Goal: Entertainment & Leisure: Consume media (video, audio)

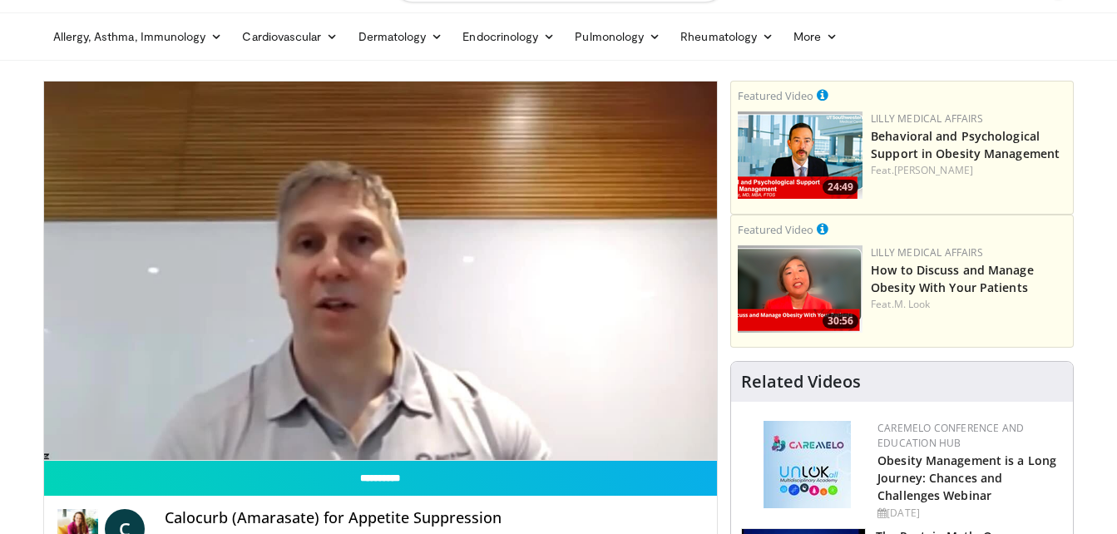
scroll to position [47, 0]
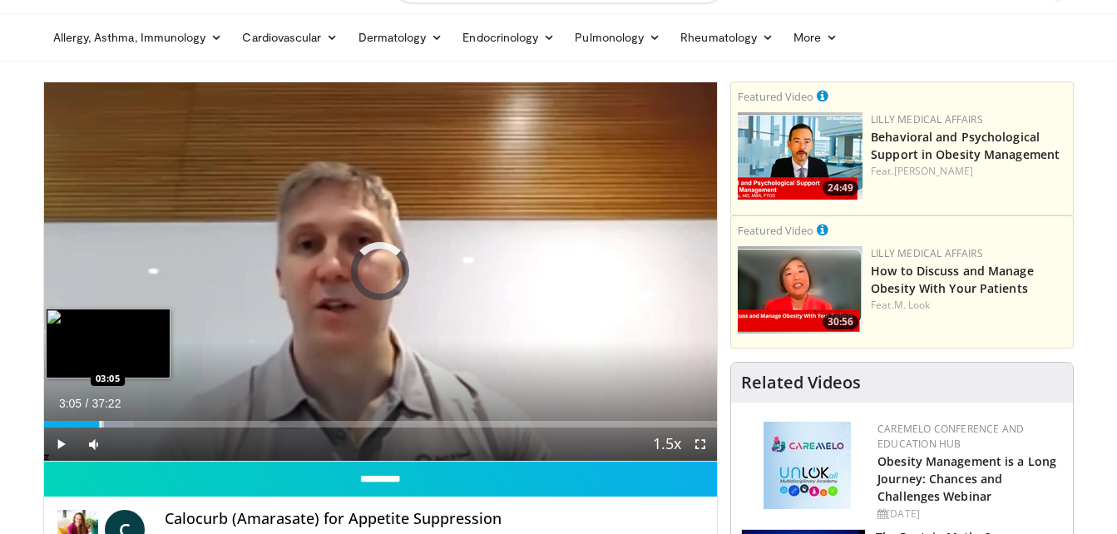
click at [100, 423] on div "Progress Bar" at bounding box center [101, 424] width 2 height 7
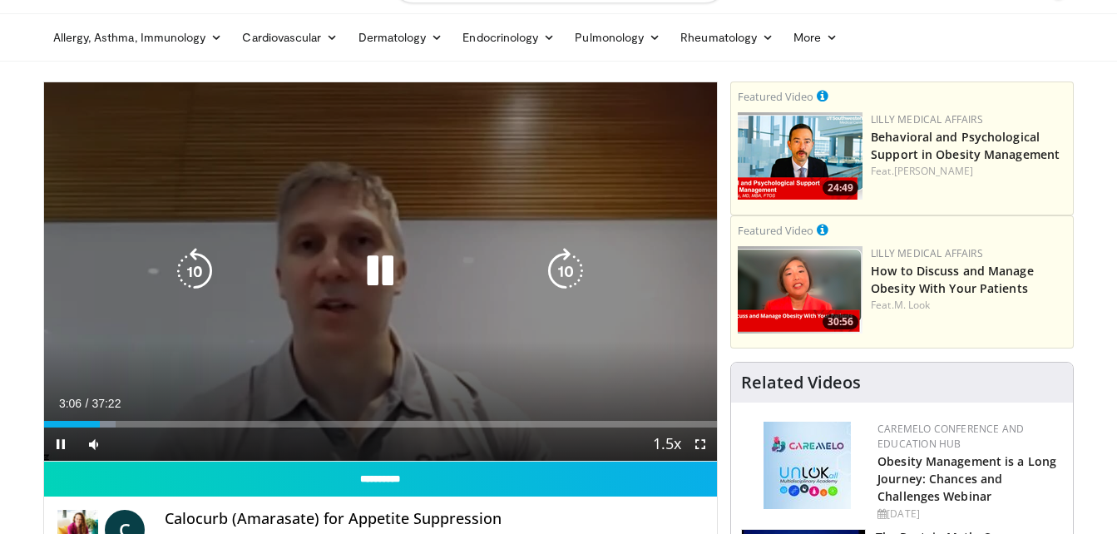
click at [398, 257] on icon "Video Player" at bounding box center [380, 271] width 47 height 47
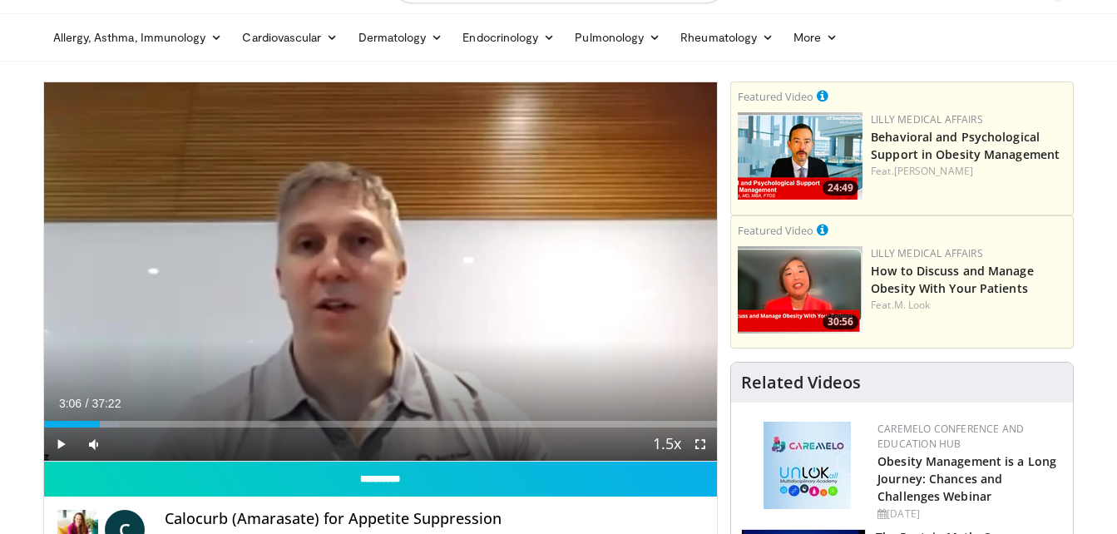
click at [398, 257] on div "10 seconds Tap to unmute" at bounding box center [381, 271] width 674 height 378
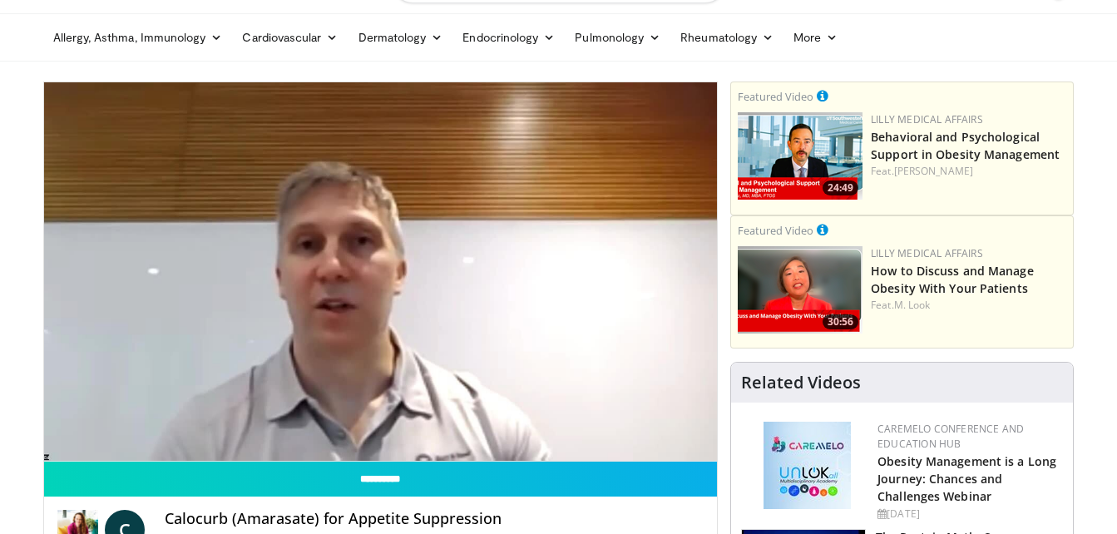
click at [398, 257] on div "10 seconds Tap to unmute" at bounding box center [381, 271] width 674 height 378
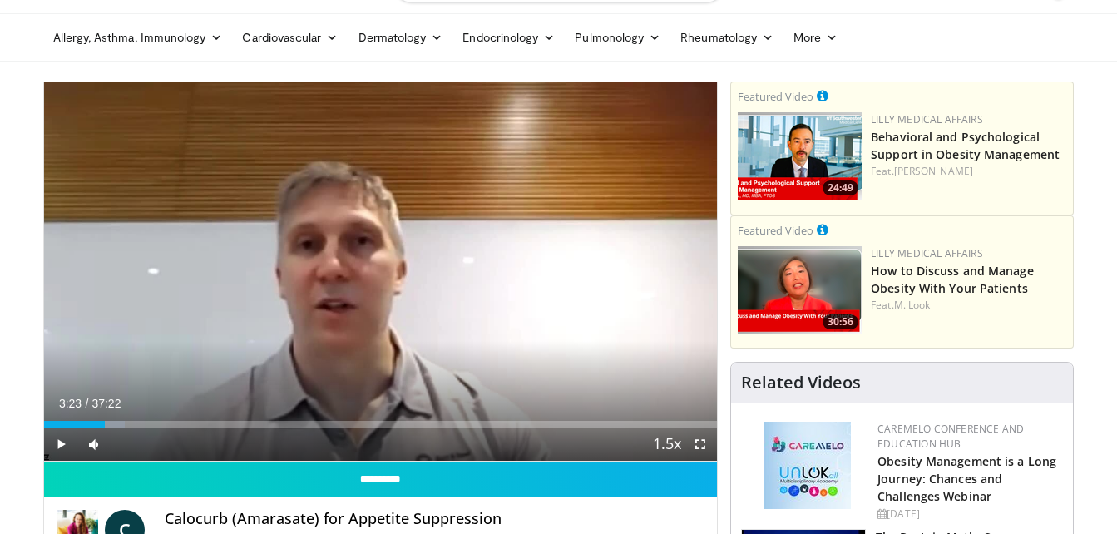
click at [398, 257] on div "10 seconds Tap to unmute" at bounding box center [381, 271] width 674 height 378
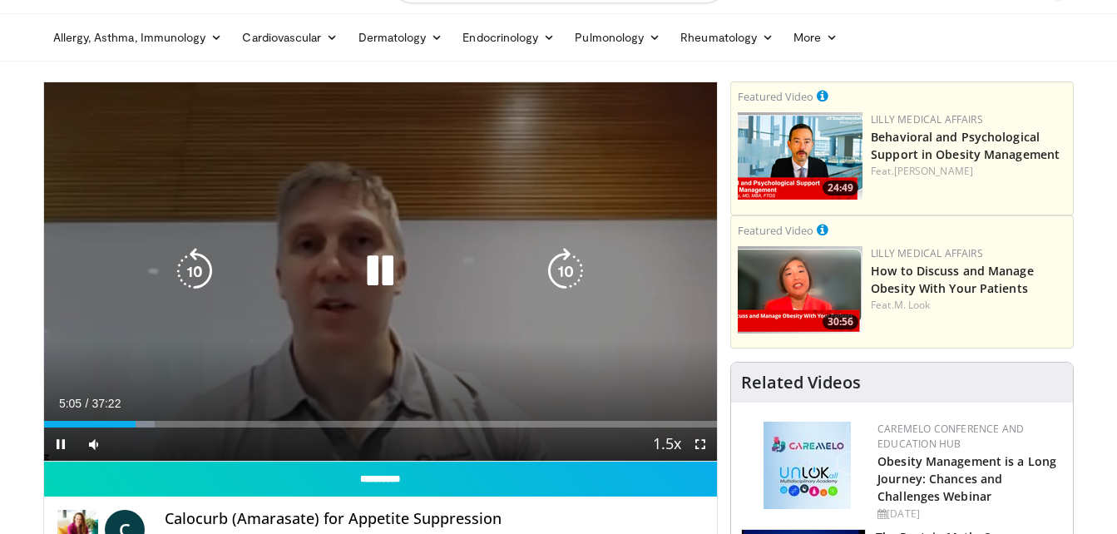
click at [383, 260] on icon "Video Player" at bounding box center [380, 271] width 47 height 47
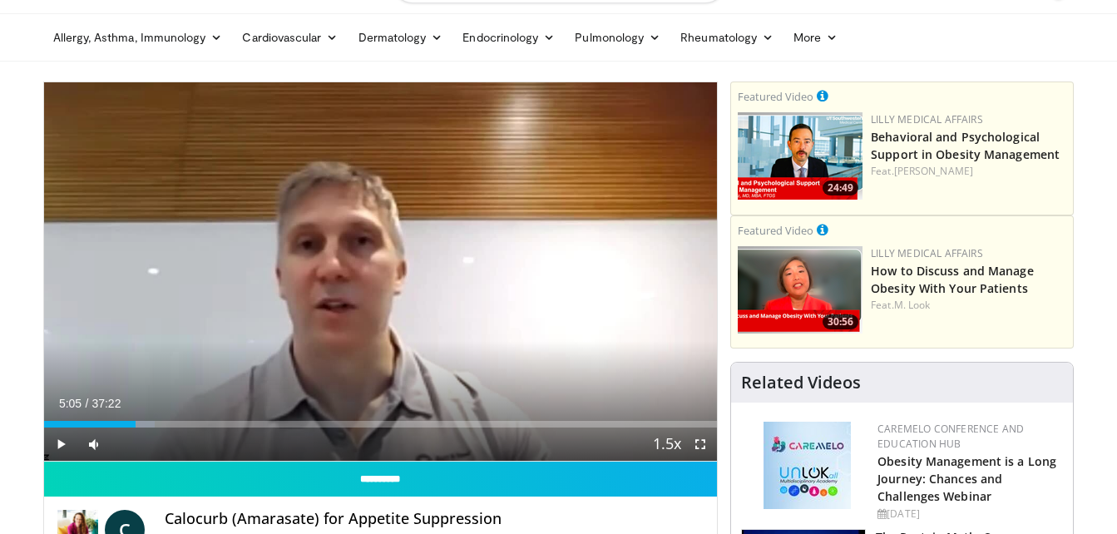
click at [374, 267] on div "10 seconds Tap to unmute" at bounding box center [381, 271] width 674 height 378
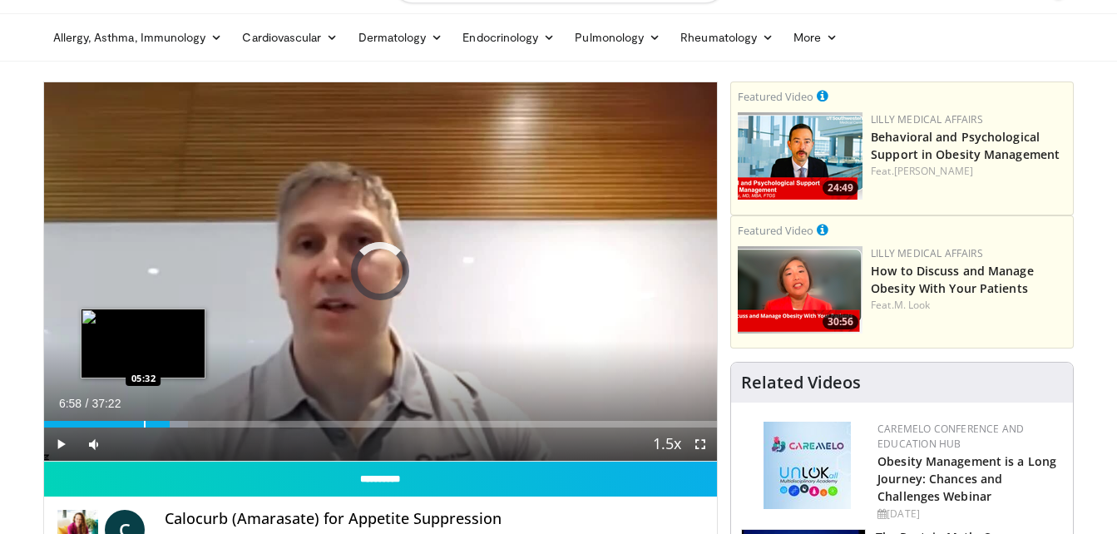
click at [144, 423] on div "Progress Bar" at bounding box center [145, 424] width 2 height 7
click at [151, 425] on div "Progress Bar" at bounding box center [152, 424] width 2 height 7
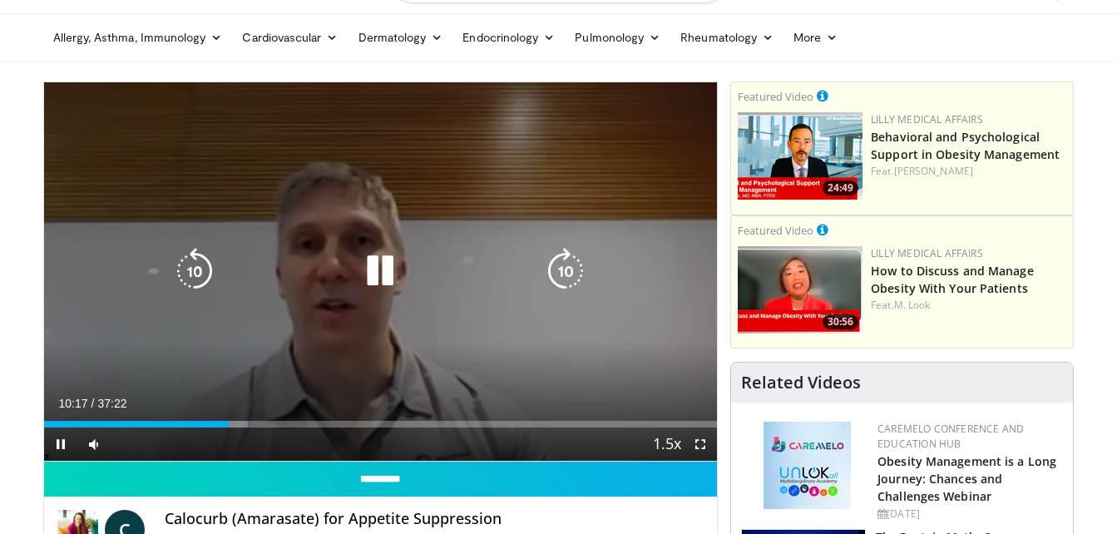
click at [190, 255] on icon "Video Player" at bounding box center [194, 271] width 47 height 47
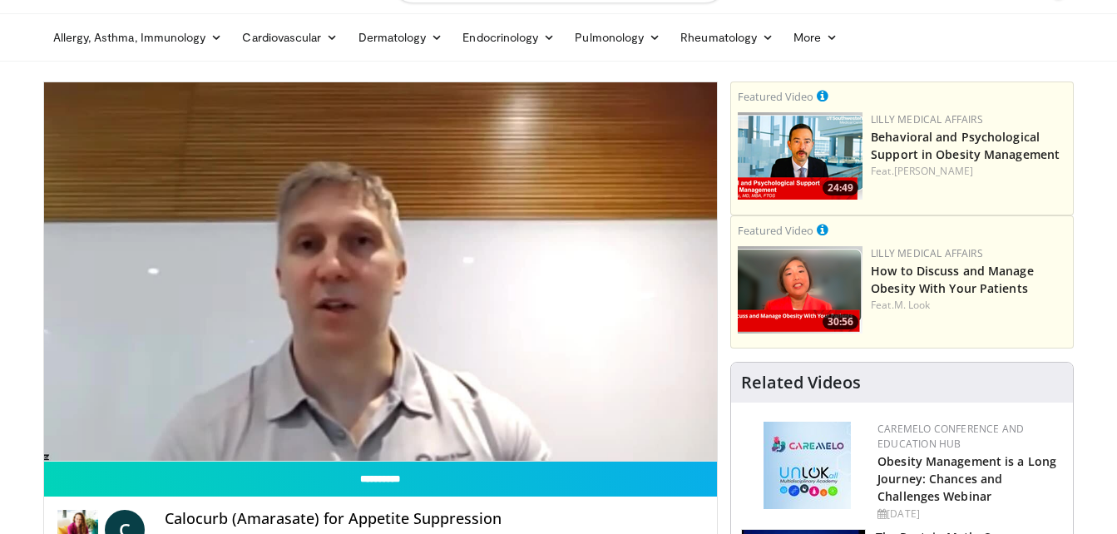
click at [373, 276] on div "30 seconds Tap to unmute" at bounding box center [381, 271] width 674 height 378
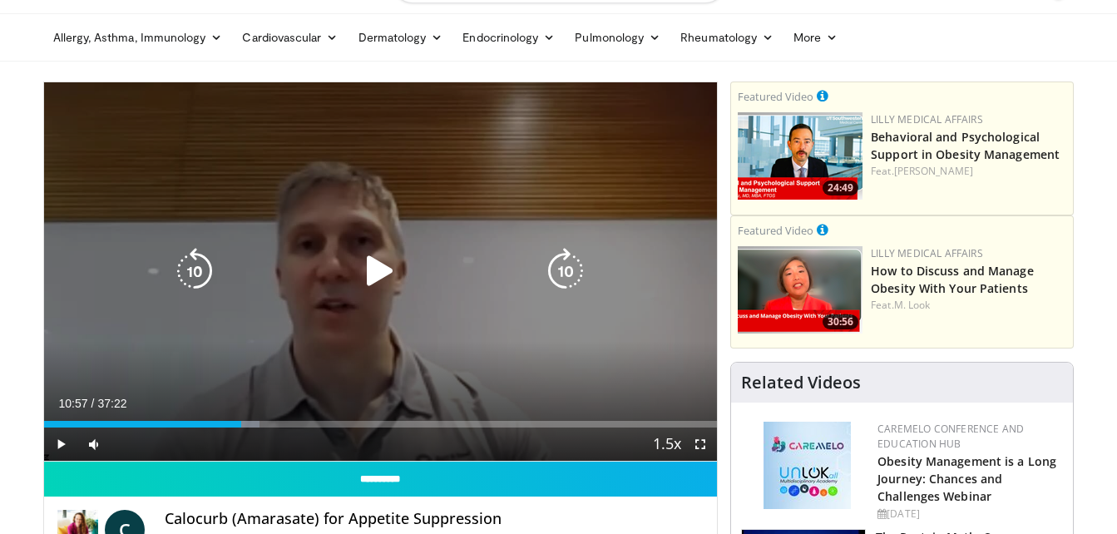
click at [291, 170] on div "30 seconds Tap to unmute" at bounding box center [381, 271] width 674 height 378
click at [309, 183] on div "30 seconds Tap to unmute" at bounding box center [381, 271] width 674 height 378
click at [374, 276] on icon "Video Player" at bounding box center [380, 271] width 47 height 47
click at [373, 267] on icon "Video Player" at bounding box center [380, 271] width 47 height 47
